Goal: Book appointment/travel/reservation

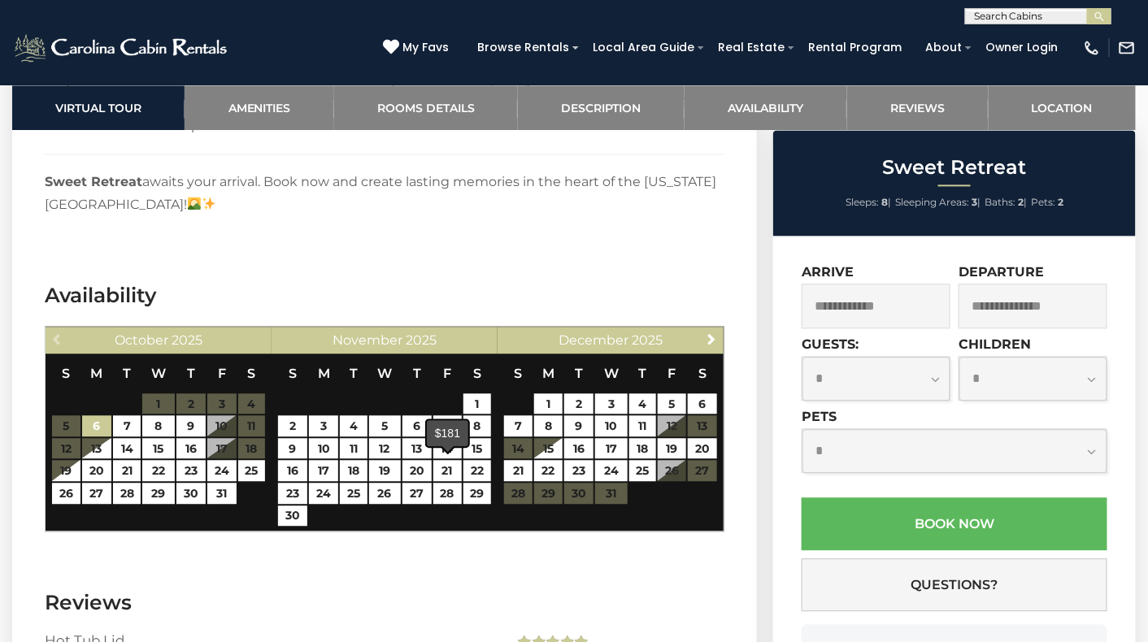
scroll to position [3008, 0]
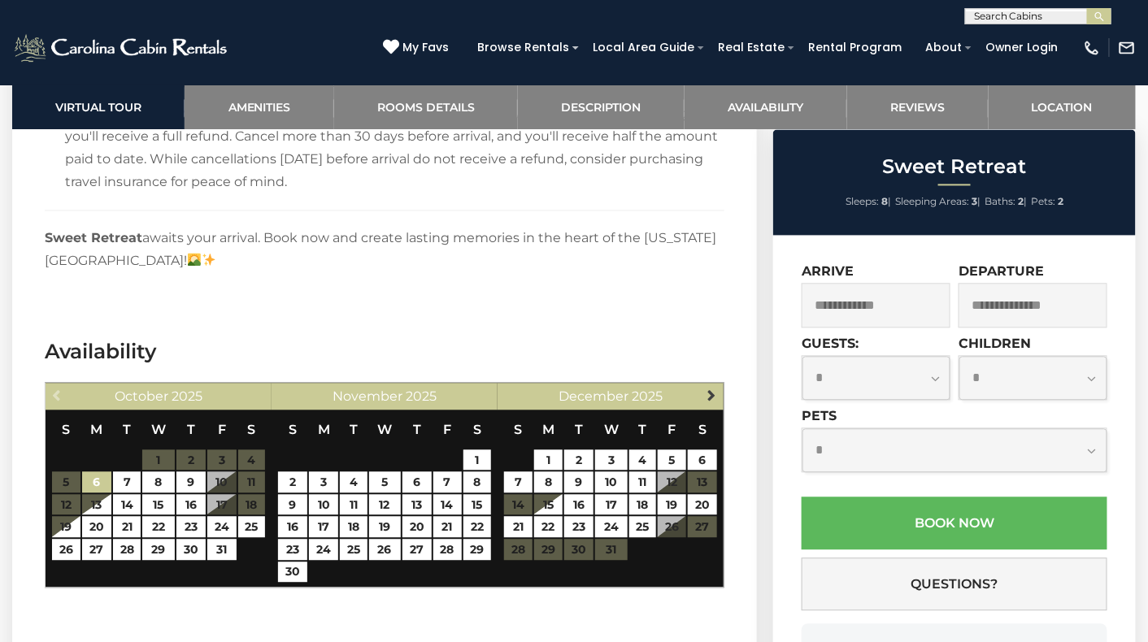
click at [707, 392] on span "Next" at bounding box center [712, 395] width 13 height 13
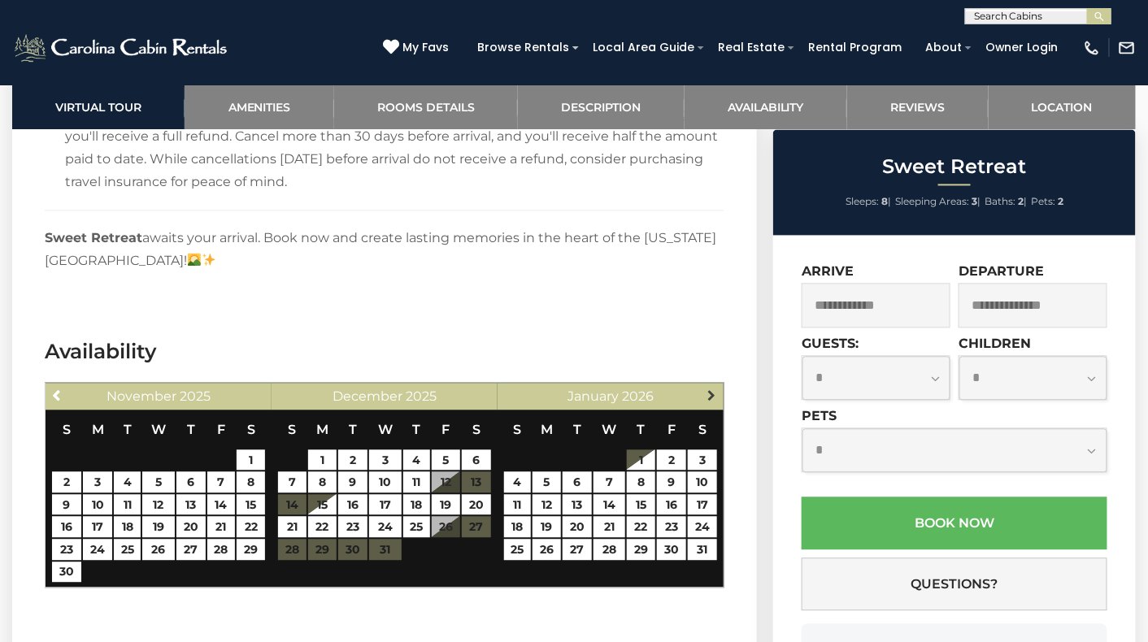
click at [707, 393] on span "Next" at bounding box center [712, 395] width 13 height 13
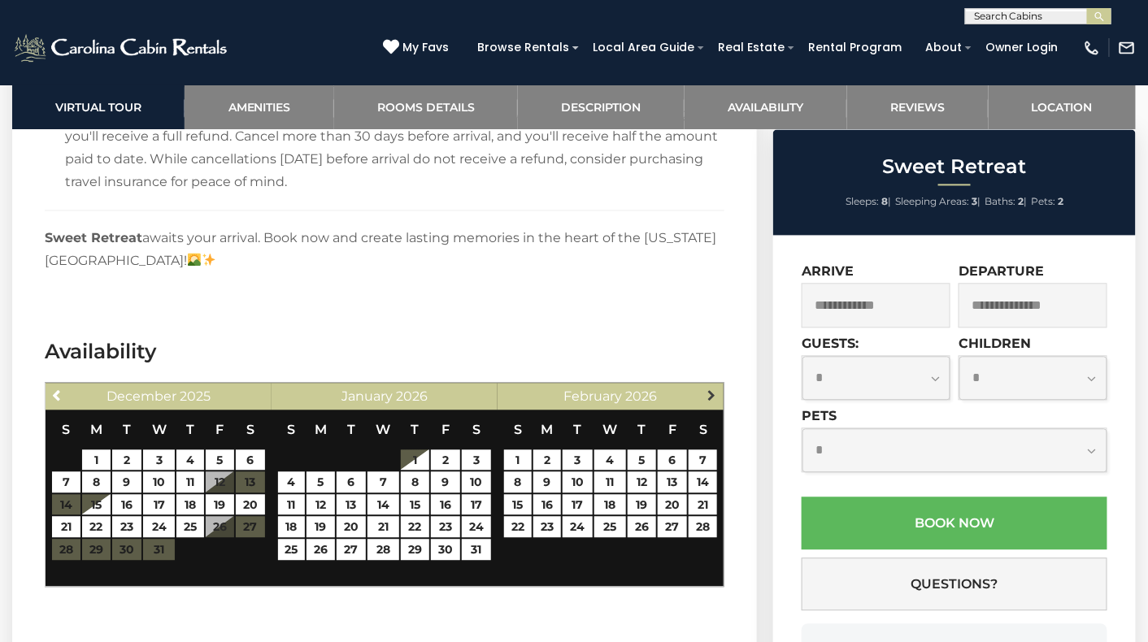
click at [706, 393] on span "Next" at bounding box center [712, 395] width 13 height 13
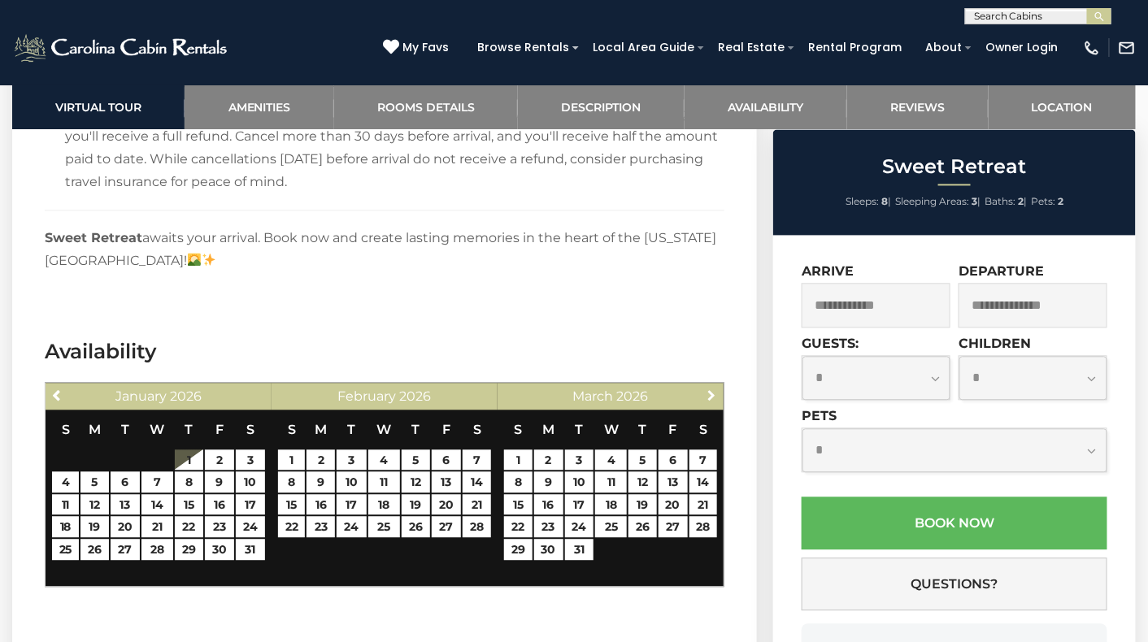
click at [706, 393] on span "Next" at bounding box center [712, 395] width 13 height 13
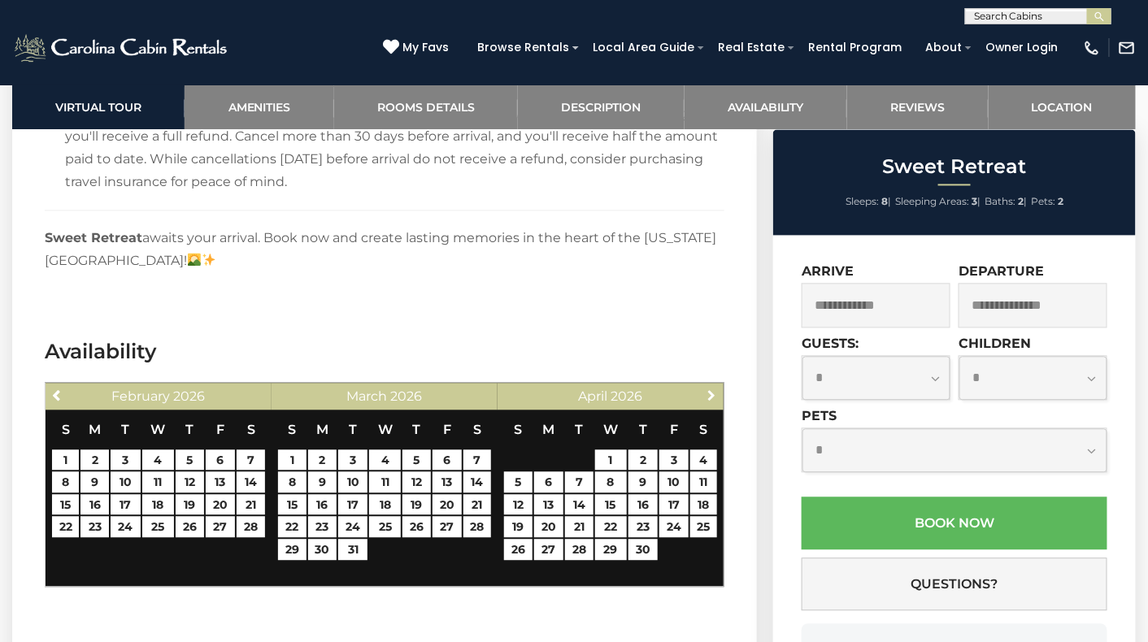
click at [706, 393] on span "Next" at bounding box center [712, 395] width 13 height 13
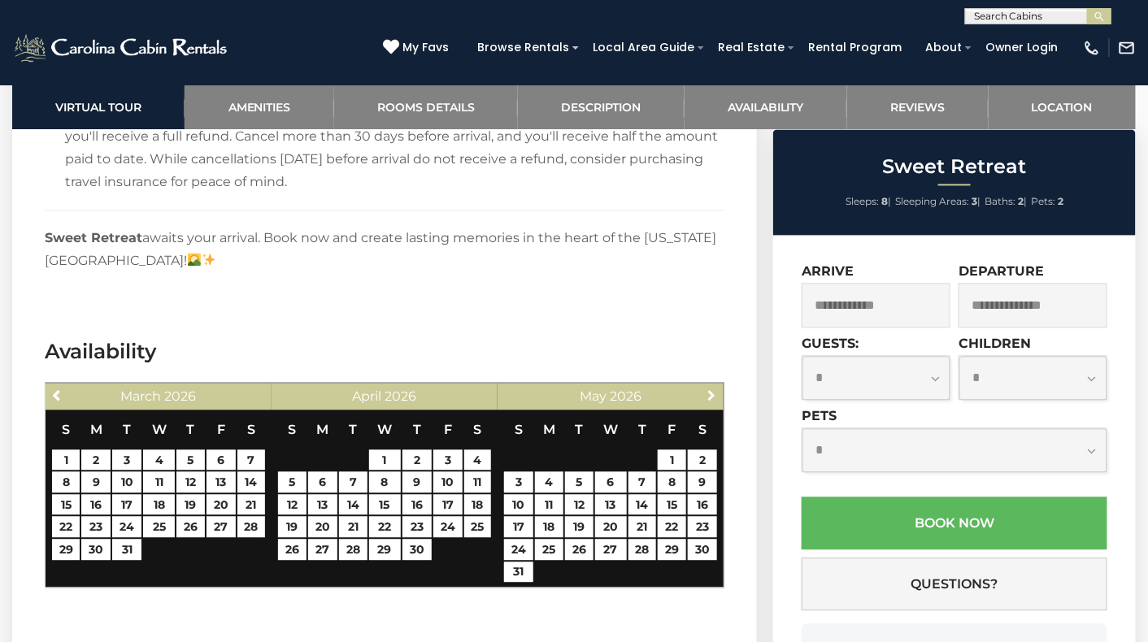
click at [706, 393] on span "Next" at bounding box center [712, 395] width 13 height 13
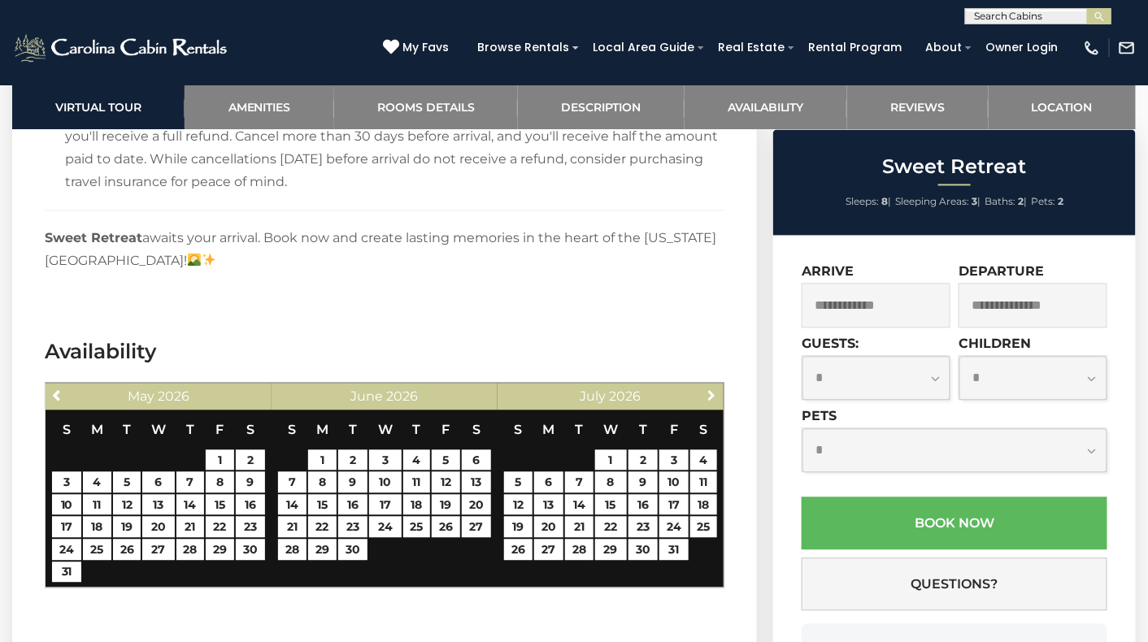
click at [706, 393] on span "Next" at bounding box center [712, 395] width 13 height 13
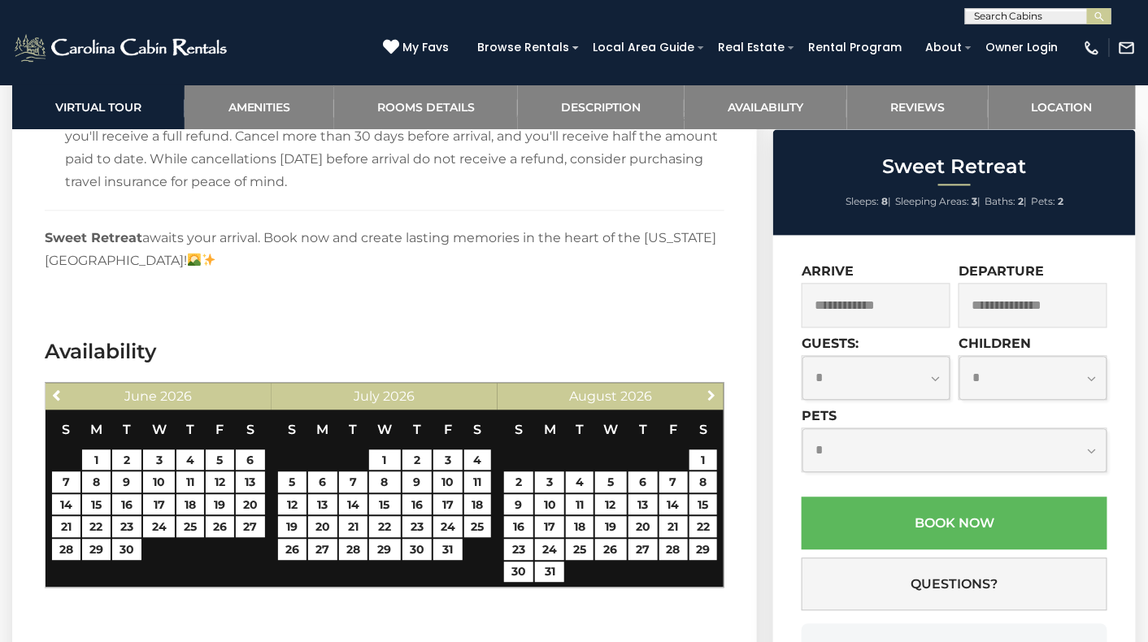
click at [706, 393] on span "Next" at bounding box center [712, 395] width 13 height 13
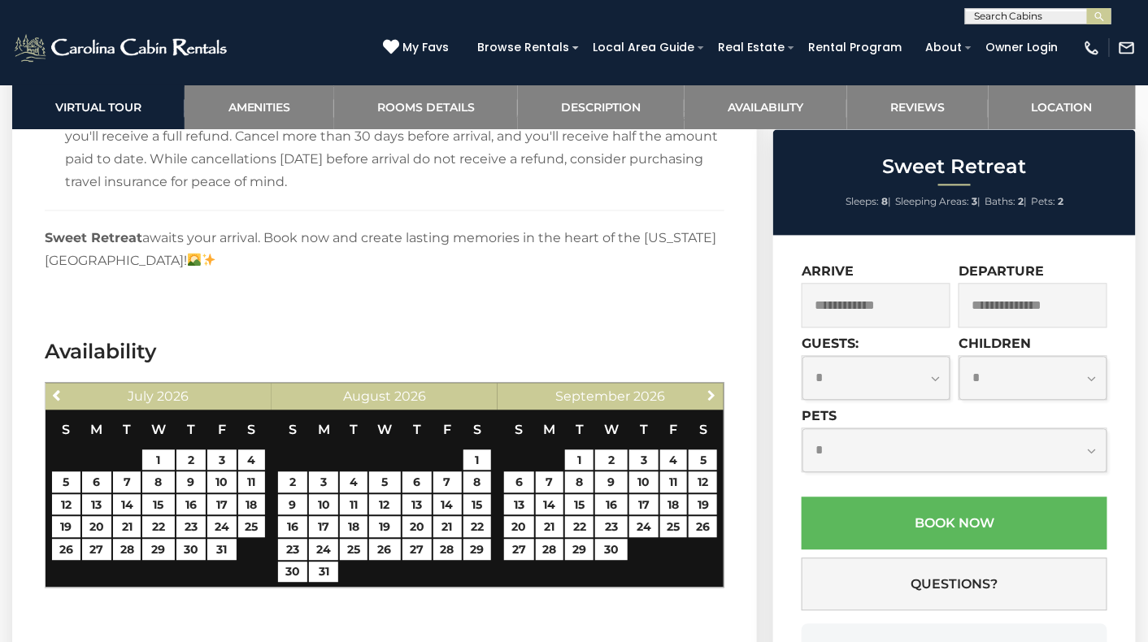
click at [706, 393] on span "Next" at bounding box center [712, 395] width 13 height 13
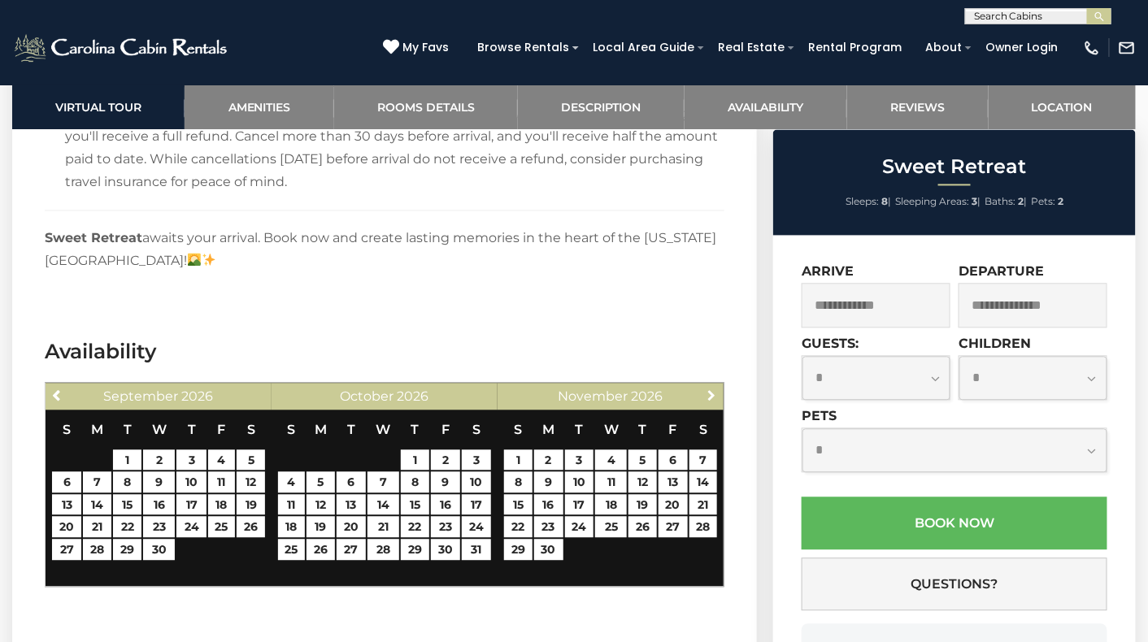
click at [706, 393] on span "Next" at bounding box center [712, 395] width 13 height 13
